Goal: Task Accomplishment & Management: Manage account settings

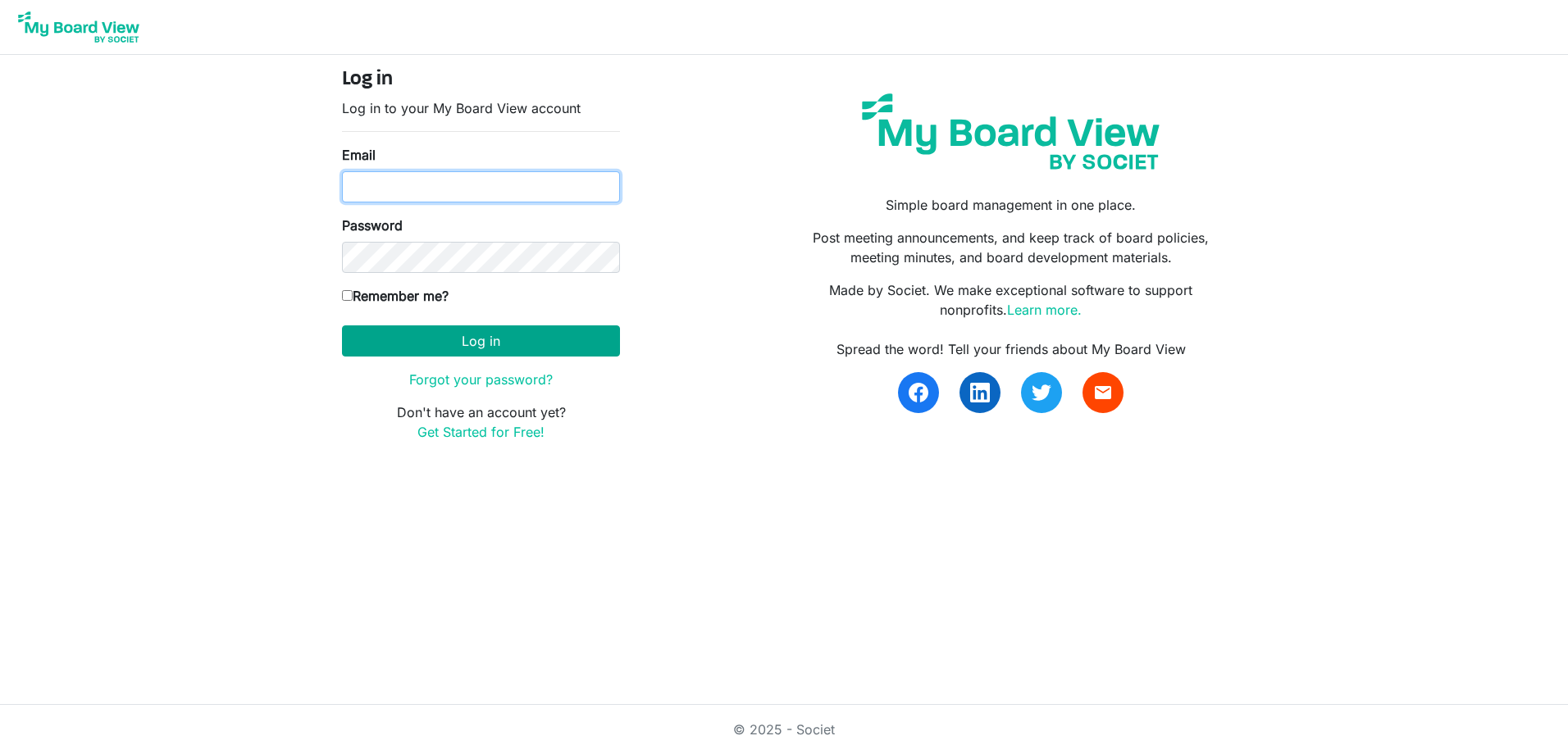
type input "[PERSON_NAME][EMAIL_ADDRESS][DOMAIN_NAME]"
click at [536, 341] on button "Log in" at bounding box center [480, 340] width 278 height 31
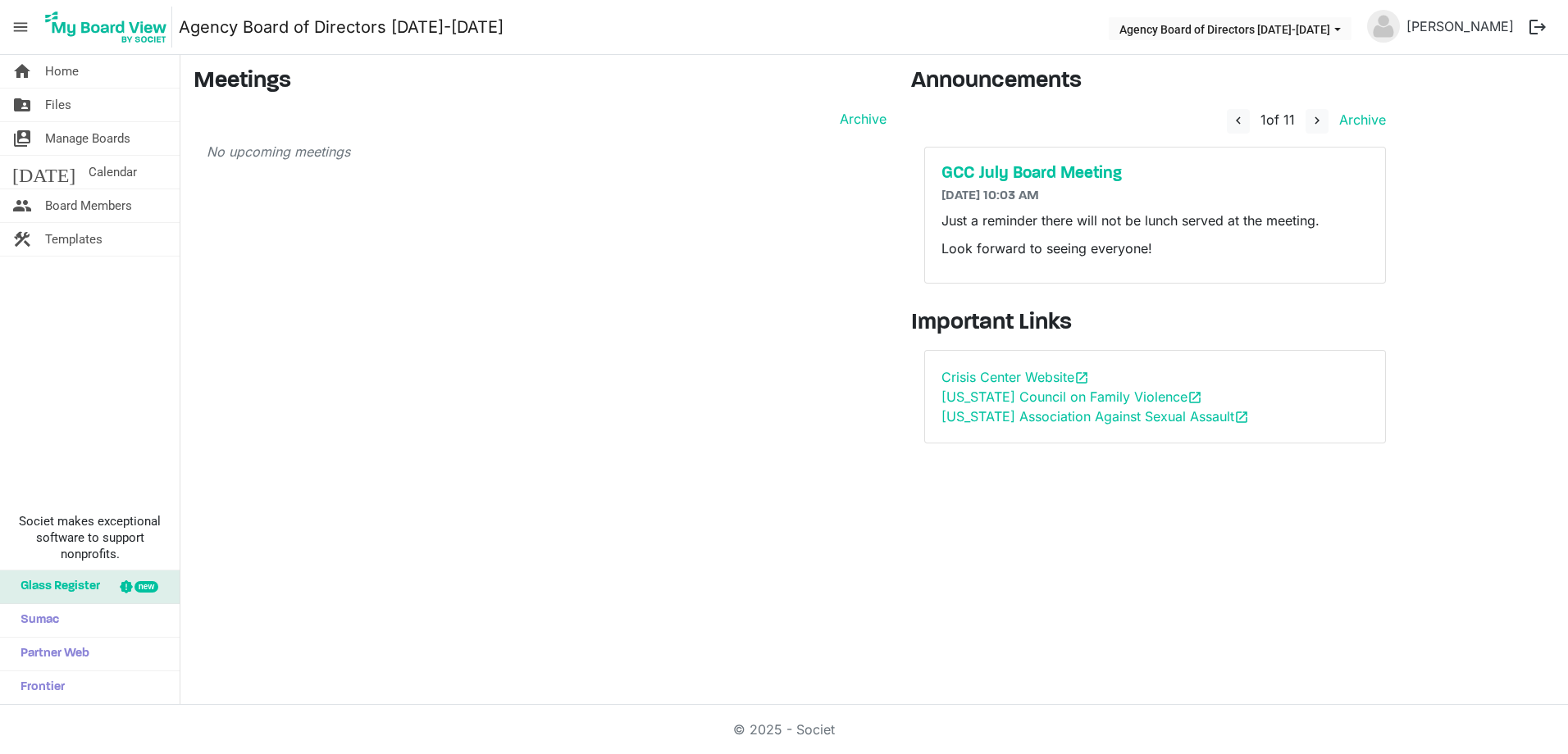
click at [1532, 28] on button "logout" at bounding box center [1538, 26] width 35 height 35
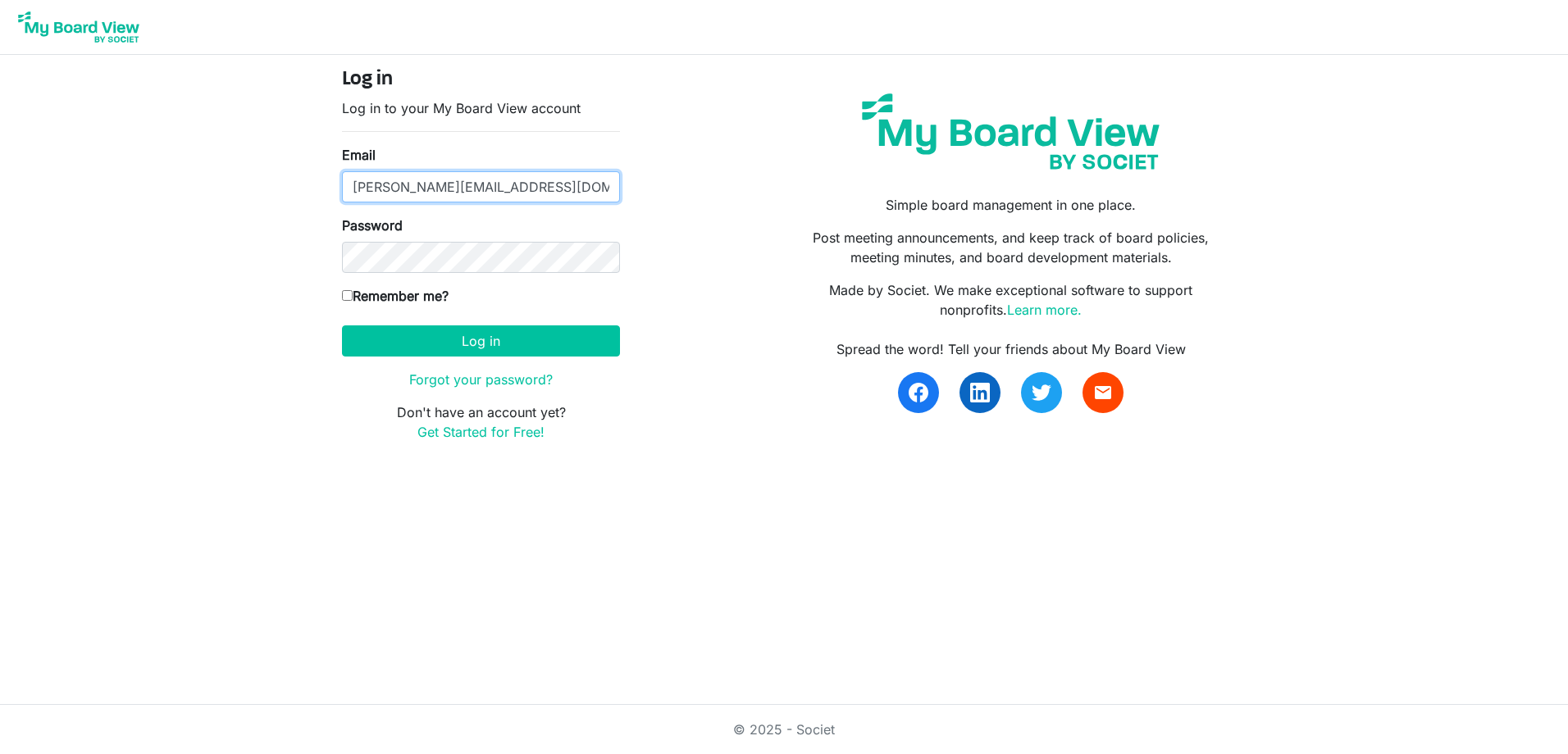
drag, startPoint x: 531, startPoint y: 188, endPoint x: 532, endPoint y: 196, distance: 8.1
click at [531, 188] on input "[PERSON_NAME][EMAIL_ADDRESS][DOMAIN_NAME]" at bounding box center [480, 187] width 278 height 31
drag, startPoint x: 565, startPoint y: 188, endPoint x: 295, endPoint y: 188, distance: 270.0
click at [295, 188] on body "Log in Log in to your My Board View account Email Asa.Jessee@edwardjones.com Pa…" at bounding box center [784, 234] width 1568 height 468
type input "aljessee255@gmail.com"
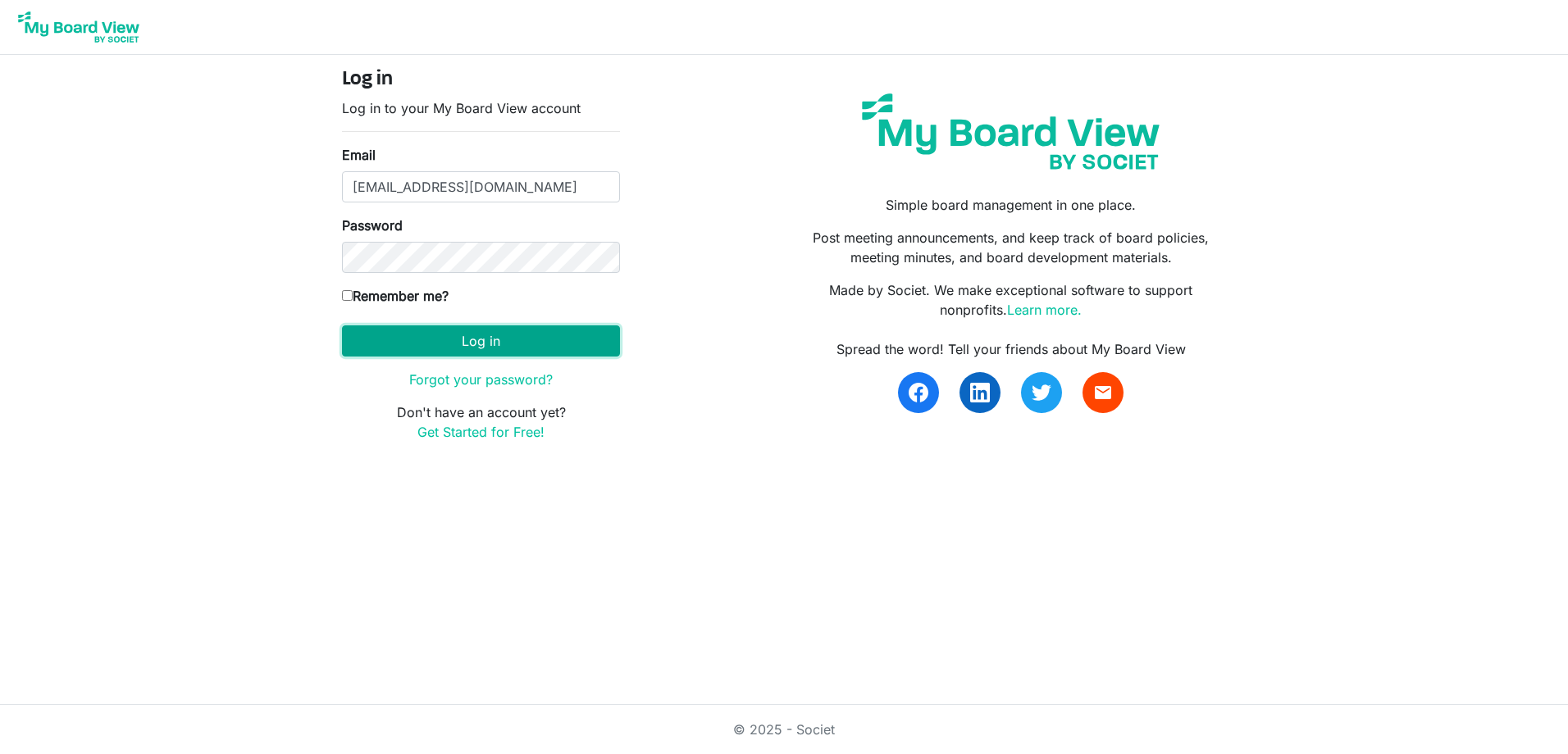
click at [466, 338] on button "Log in" at bounding box center [480, 340] width 278 height 31
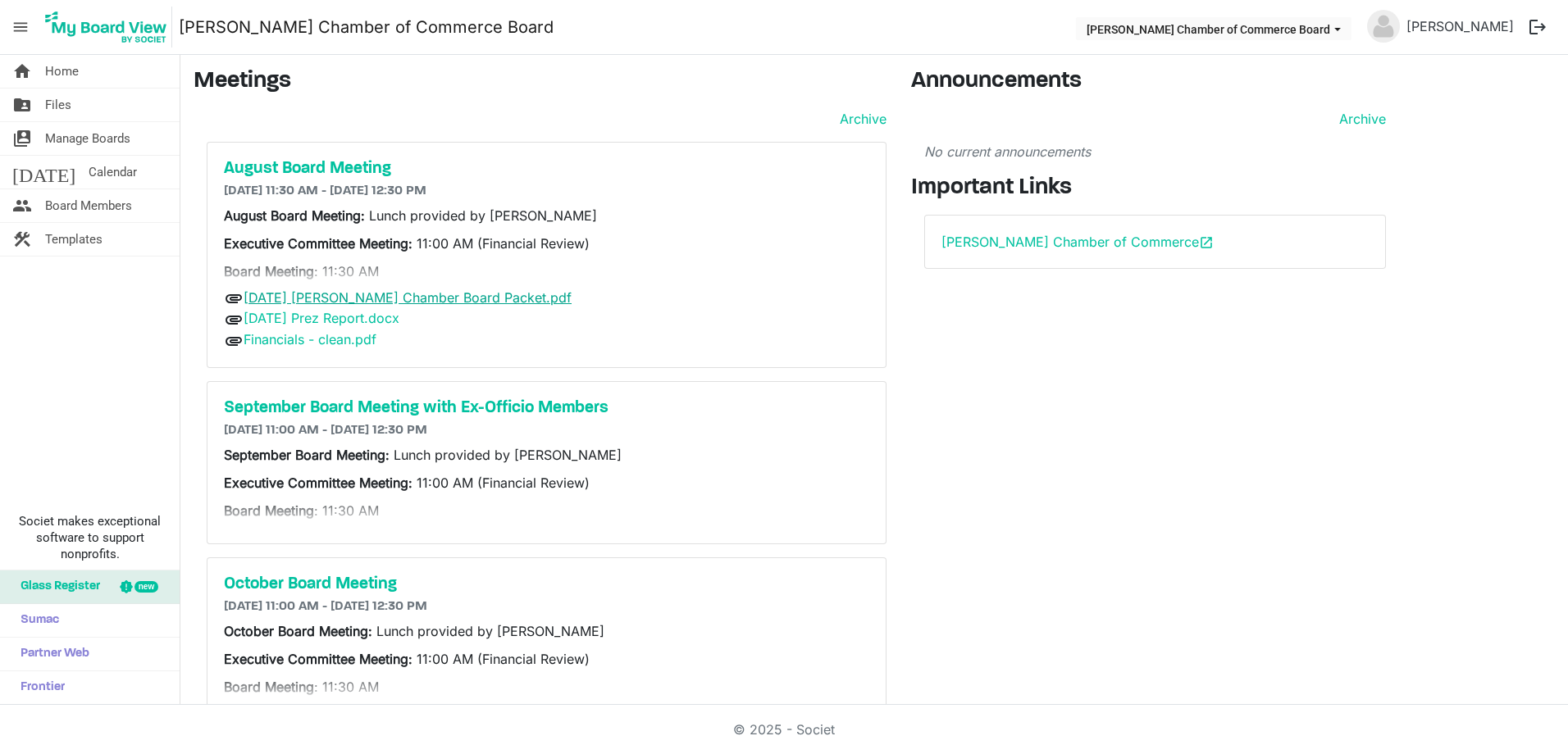
click at [514, 297] on link "August 25th 2025 Sherman Chamber Board Packet.pdf" at bounding box center [408, 297] width 328 height 16
click at [342, 320] on link "8.24.25 Prez Report.docx" at bounding box center [322, 317] width 156 height 16
click at [342, 339] on link "Financials - clean.pdf" at bounding box center [311, 339] width 133 height 16
